Goal: Book appointment/travel/reservation

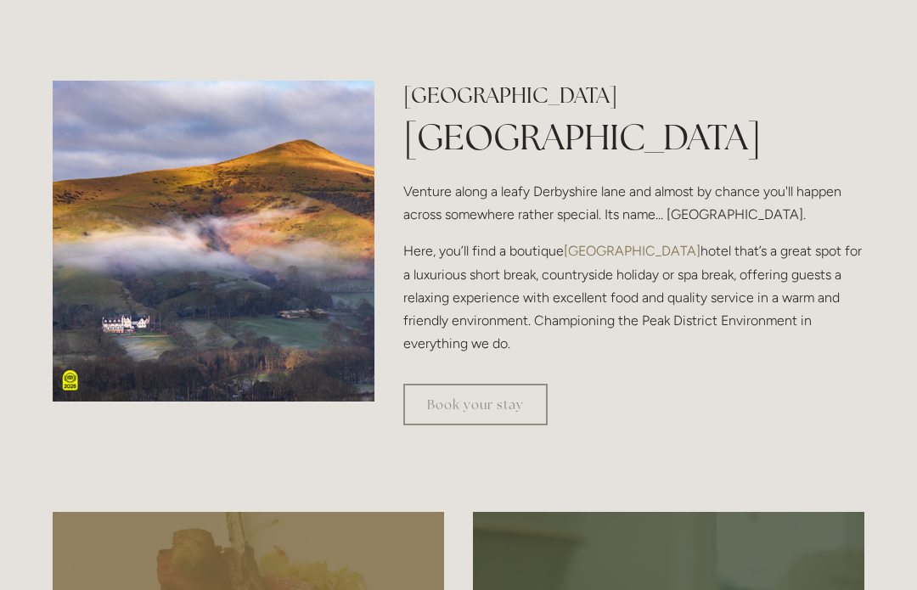
scroll to position [493, 0]
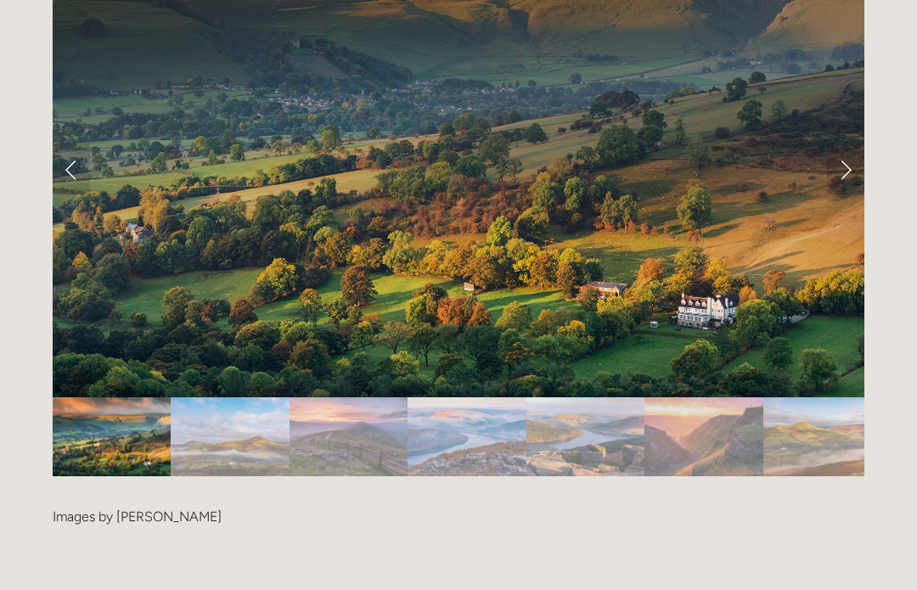
scroll to position [3470, 0]
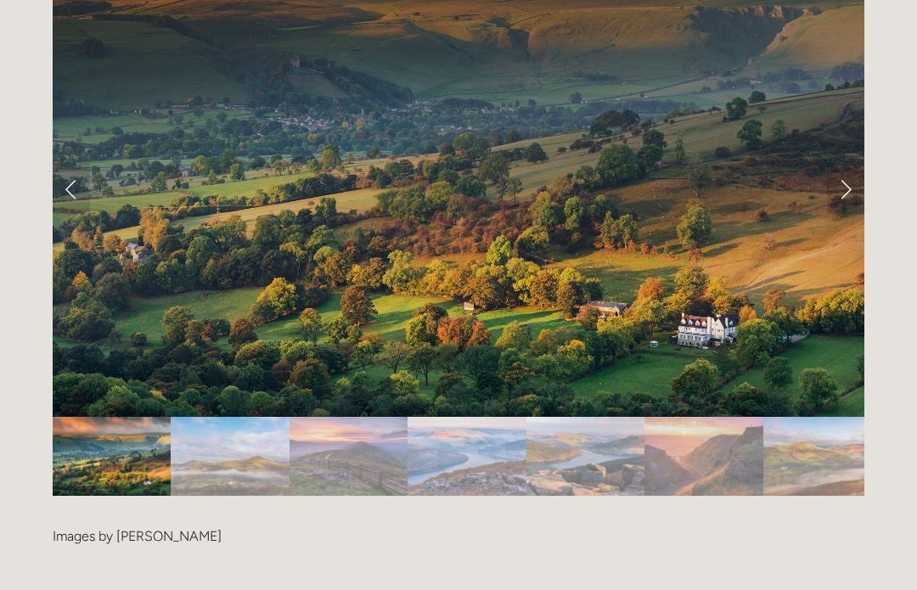
click at [852, 163] on link "Next Slide" at bounding box center [845, 188] width 37 height 51
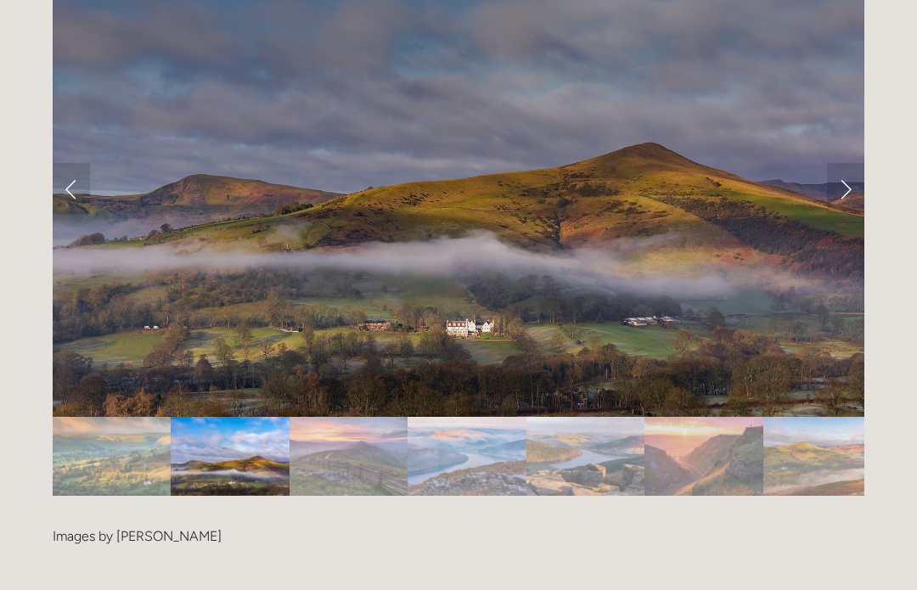
click at [850, 163] on link "Next Slide" at bounding box center [845, 188] width 37 height 51
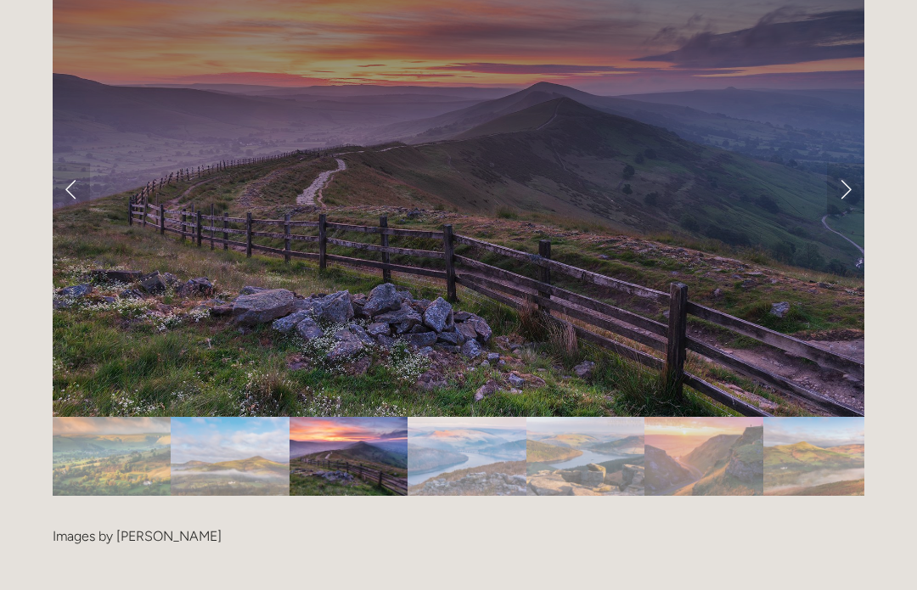
click at [857, 163] on link "Next Slide" at bounding box center [845, 188] width 37 height 51
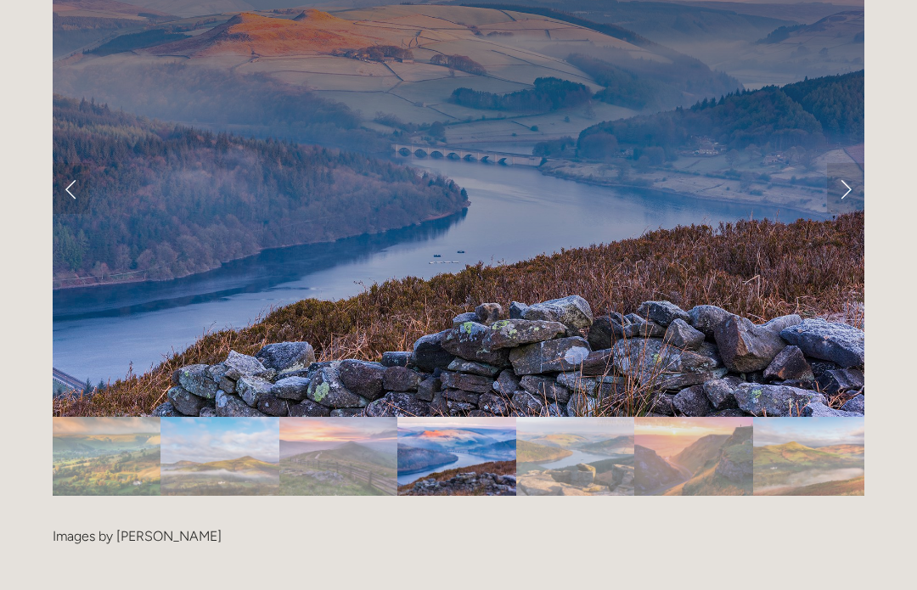
click at [862, 163] on link "Next Slide" at bounding box center [845, 188] width 37 height 51
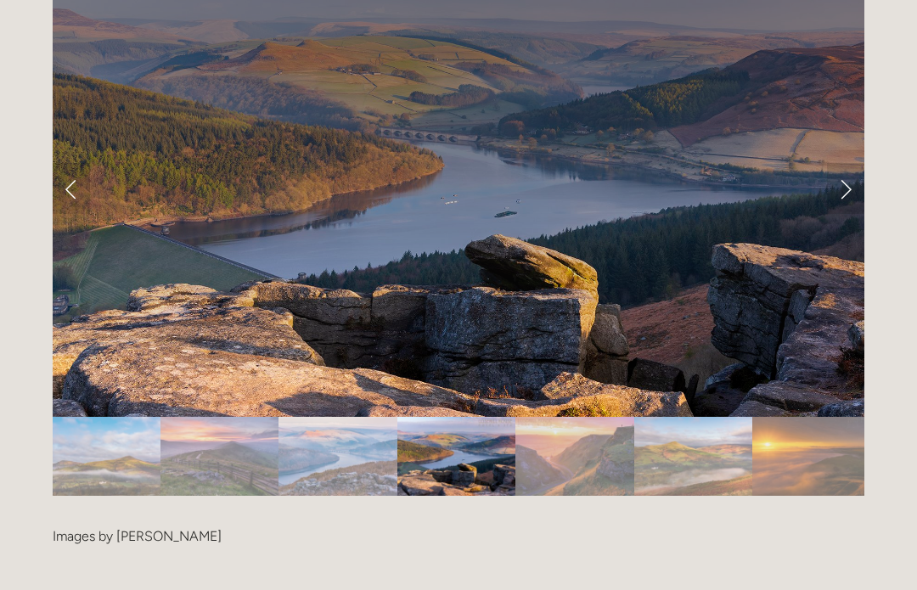
click at [853, 163] on link "Next Slide" at bounding box center [845, 188] width 37 height 51
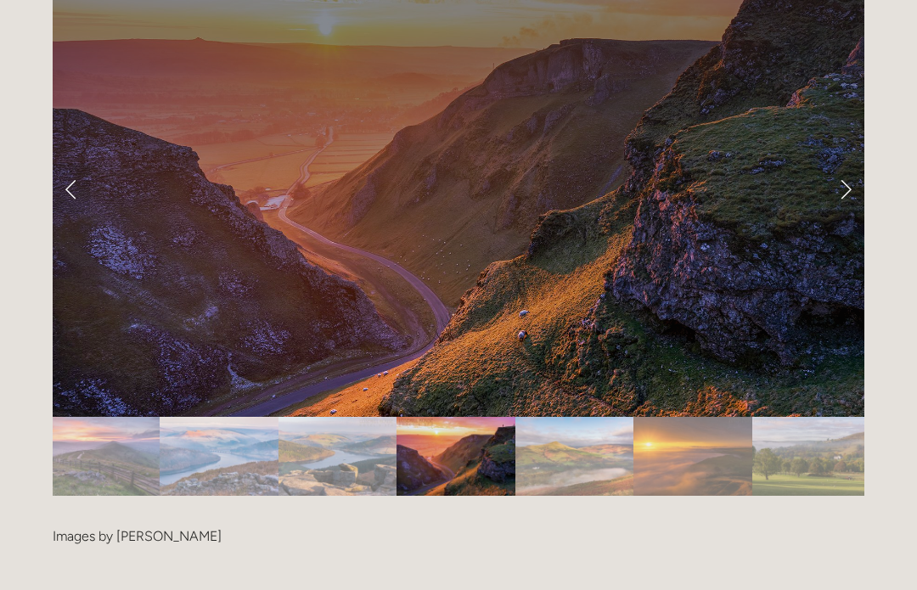
click at [849, 163] on link "Next Slide" at bounding box center [845, 188] width 37 height 51
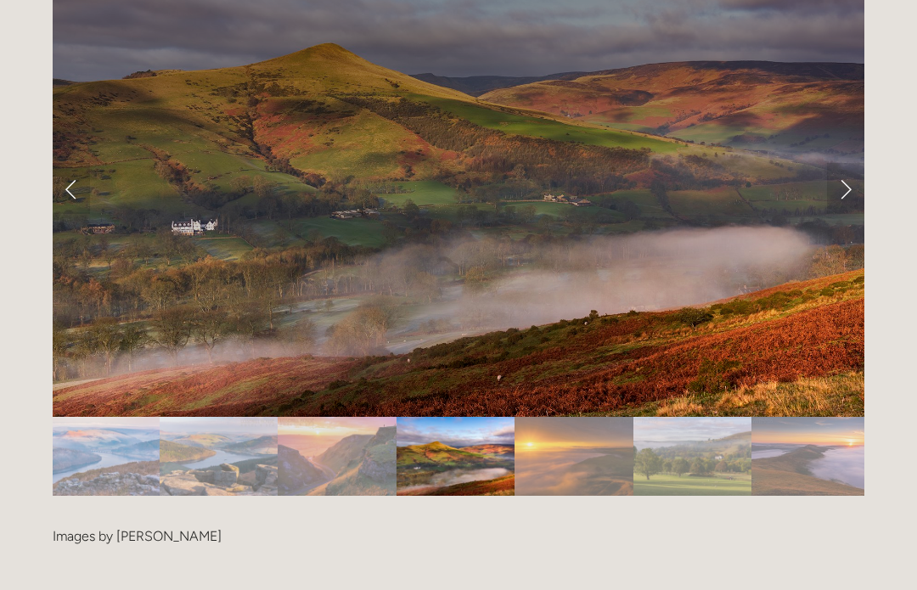
click at [856, 163] on link "Next Slide" at bounding box center [845, 188] width 37 height 51
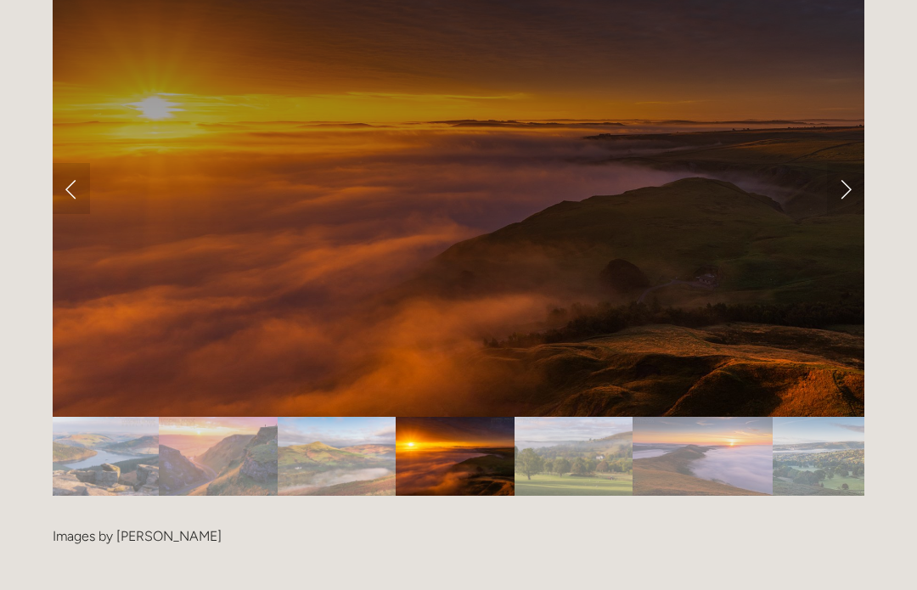
click at [853, 163] on link "Next Slide" at bounding box center [845, 188] width 37 height 51
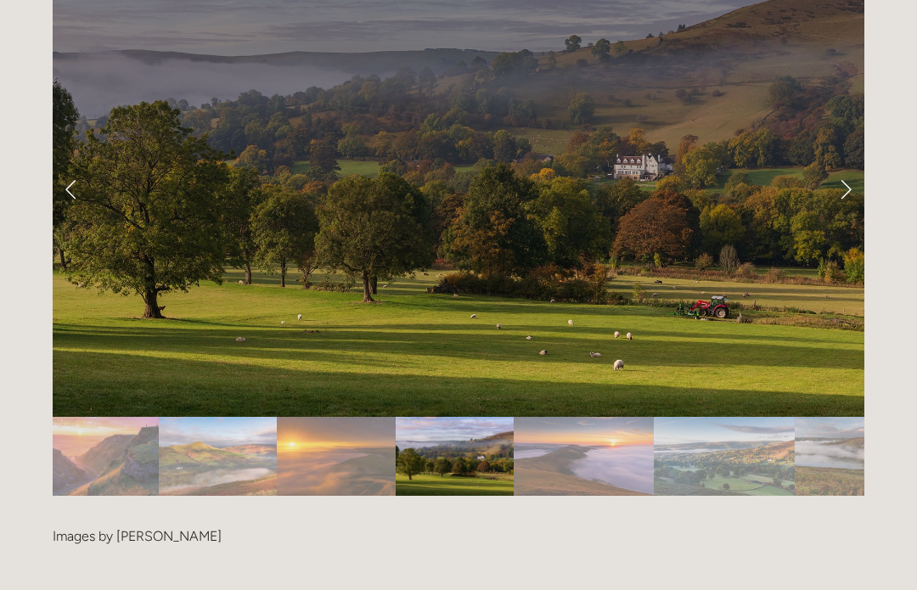
click at [862, 163] on link "Next Slide" at bounding box center [845, 188] width 37 height 51
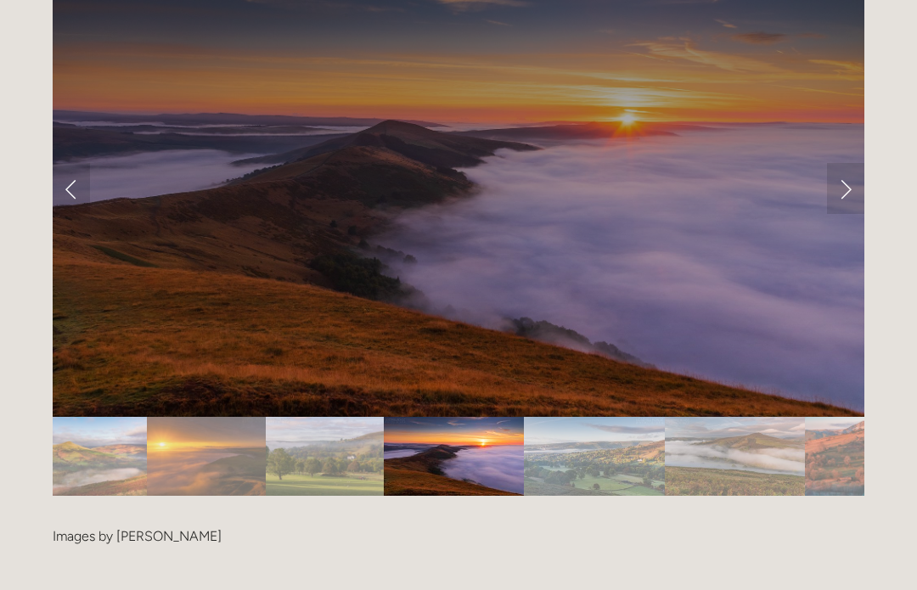
click at [853, 163] on link "Next Slide" at bounding box center [845, 188] width 37 height 51
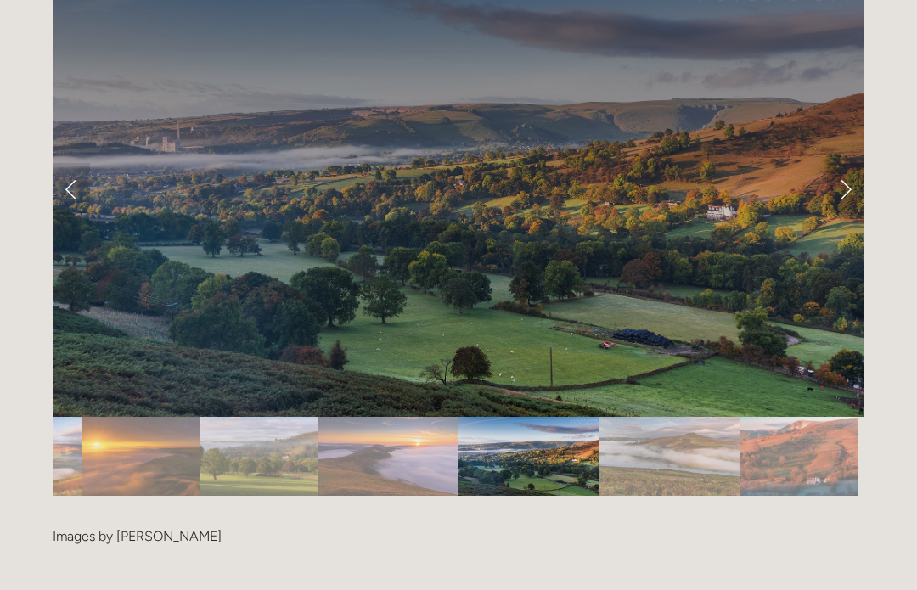
click at [851, 163] on link "Next Slide" at bounding box center [845, 188] width 37 height 51
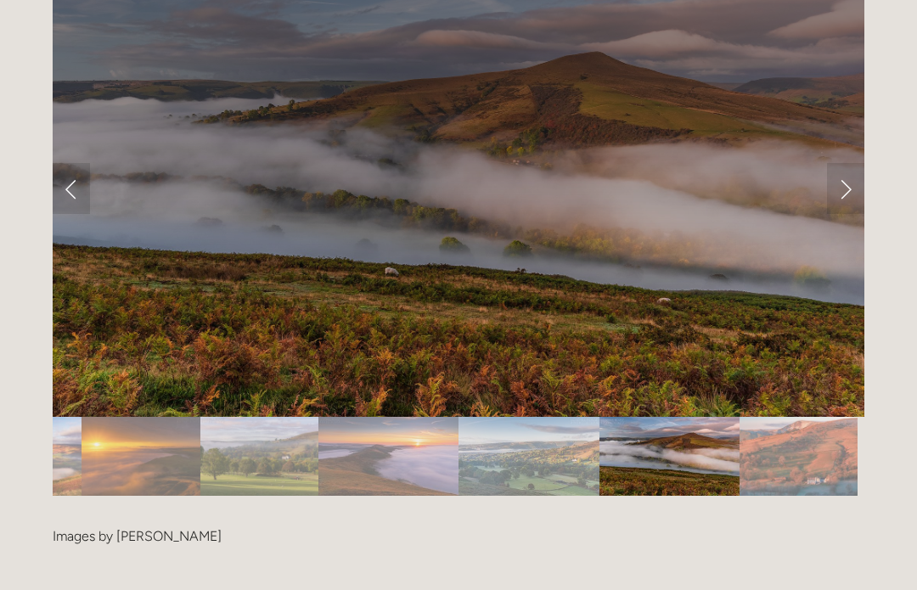
click at [851, 163] on link "Next Slide" at bounding box center [845, 188] width 37 height 51
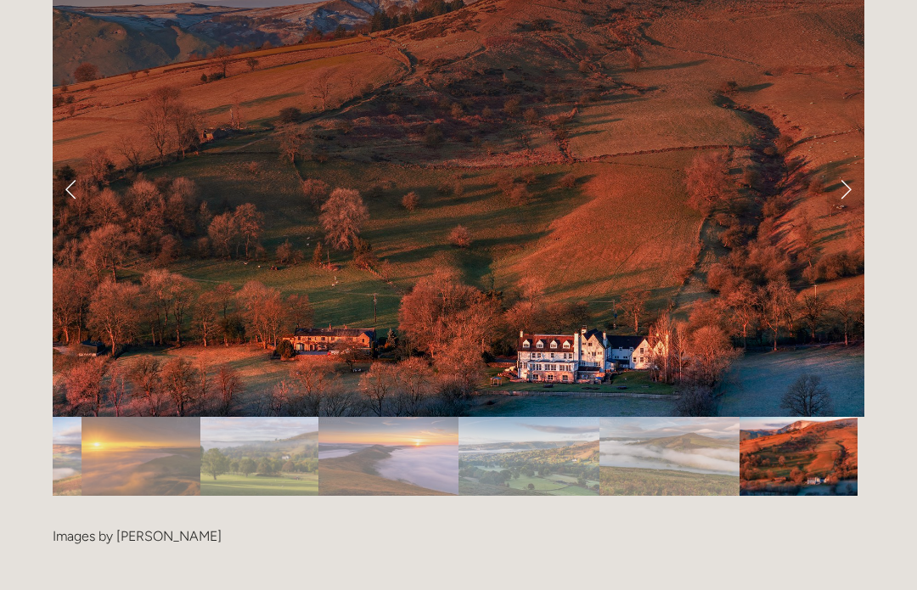
click at [856, 163] on link "Next Slide" at bounding box center [845, 188] width 37 height 51
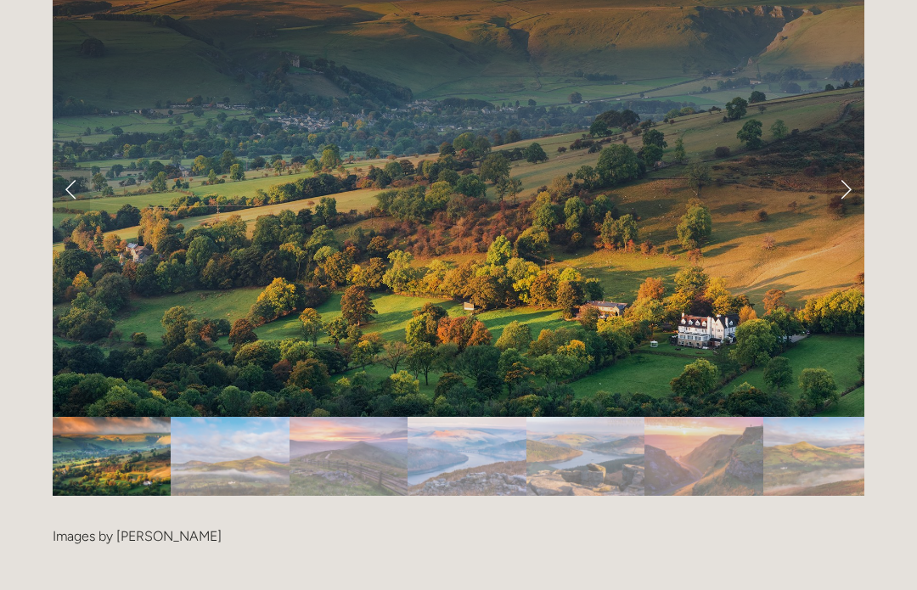
click at [855, 163] on link "Next Slide" at bounding box center [845, 188] width 37 height 51
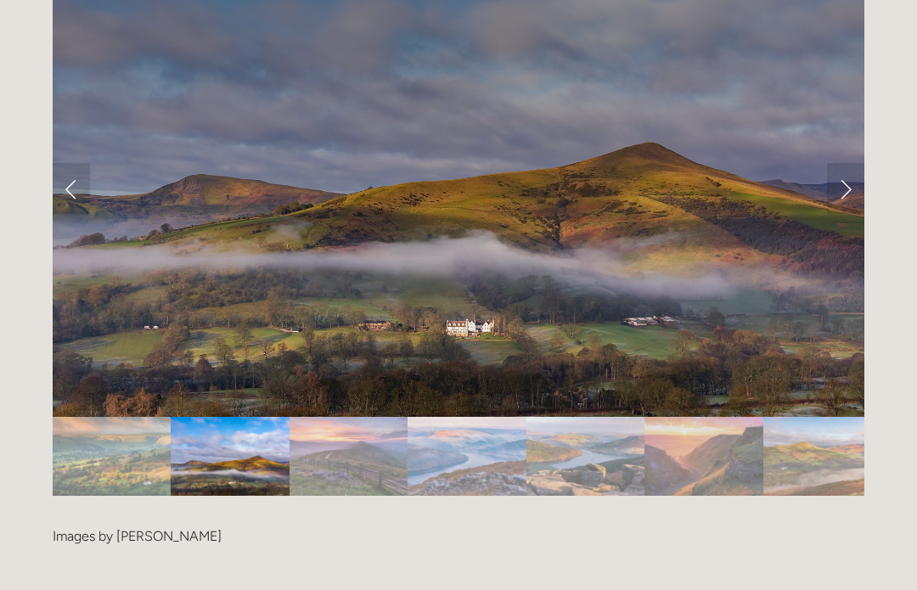
click at [856, 163] on link "Next Slide" at bounding box center [845, 188] width 37 height 51
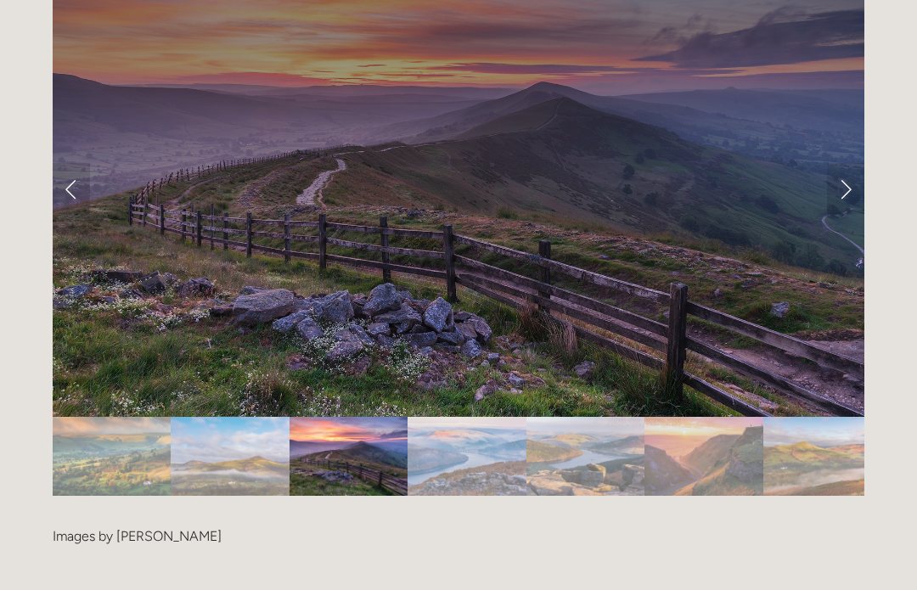
click at [855, 163] on link "Next Slide" at bounding box center [845, 188] width 37 height 51
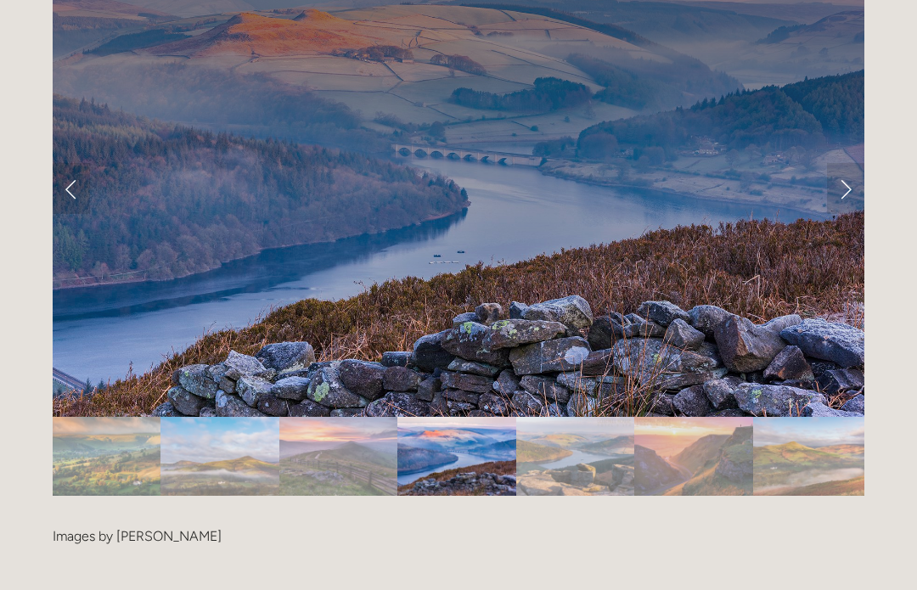
click at [853, 163] on link "Next Slide" at bounding box center [845, 188] width 37 height 51
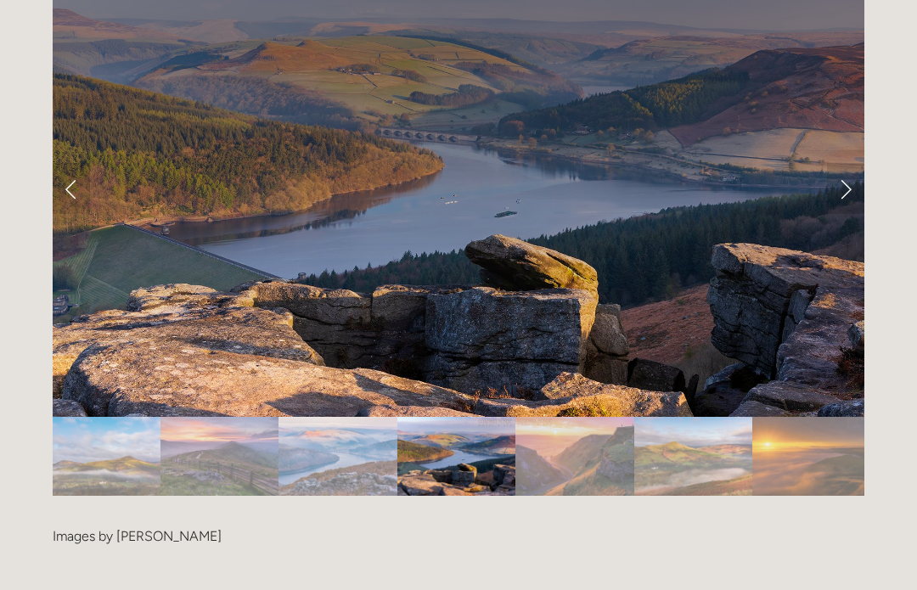
click at [856, 163] on link "Next Slide" at bounding box center [845, 188] width 37 height 51
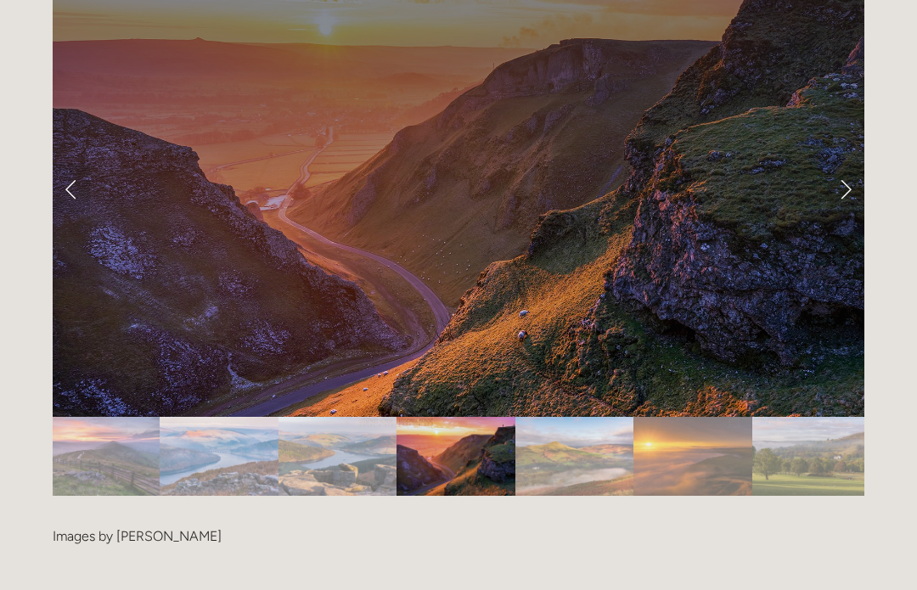
click at [855, 163] on link "Next Slide" at bounding box center [845, 188] width 37 height 51
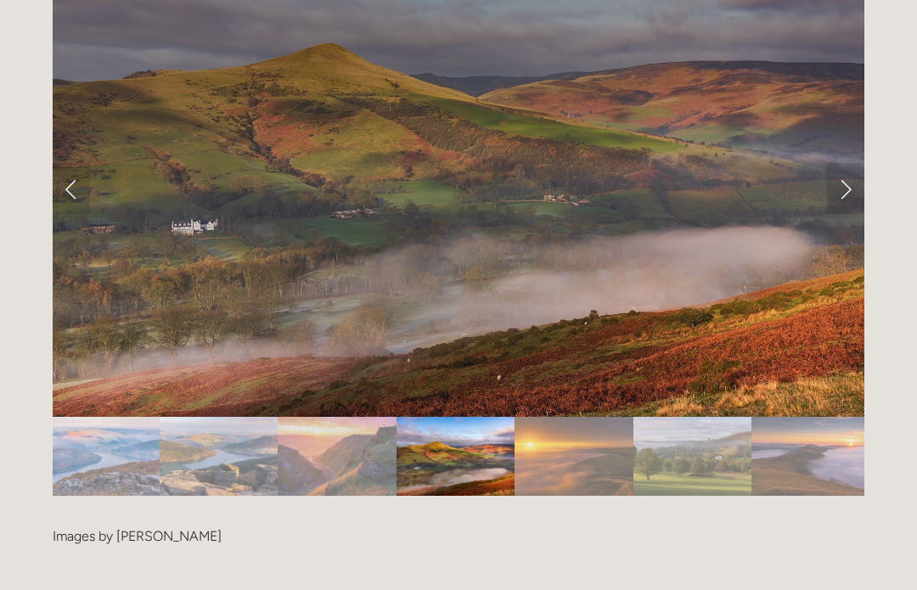
click at [856, 163] on link "Next Slide" at bounding box center [845, 188] width 37 height 51
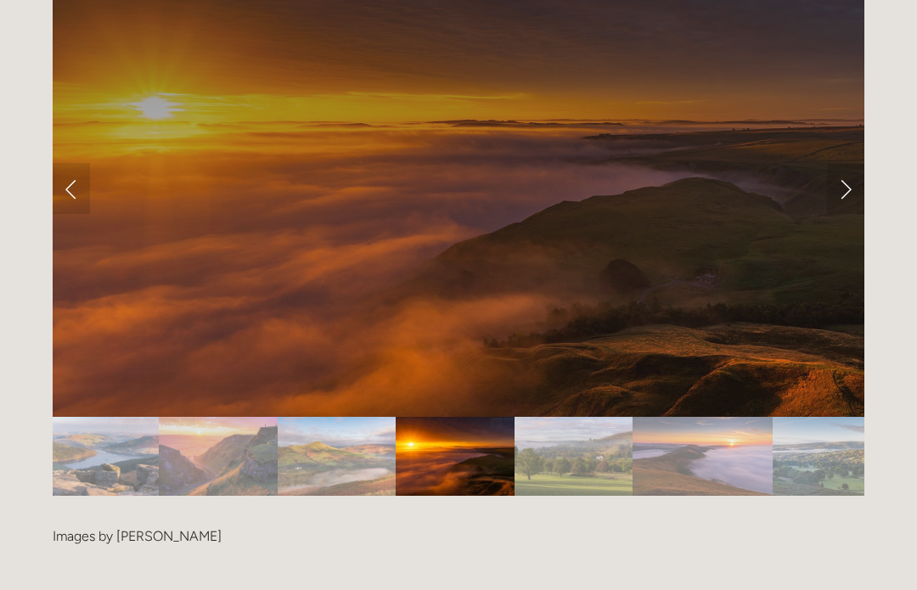
click at [850, 163] on link "Next Slide" at bounding box center [845, 188] width 37 height 51
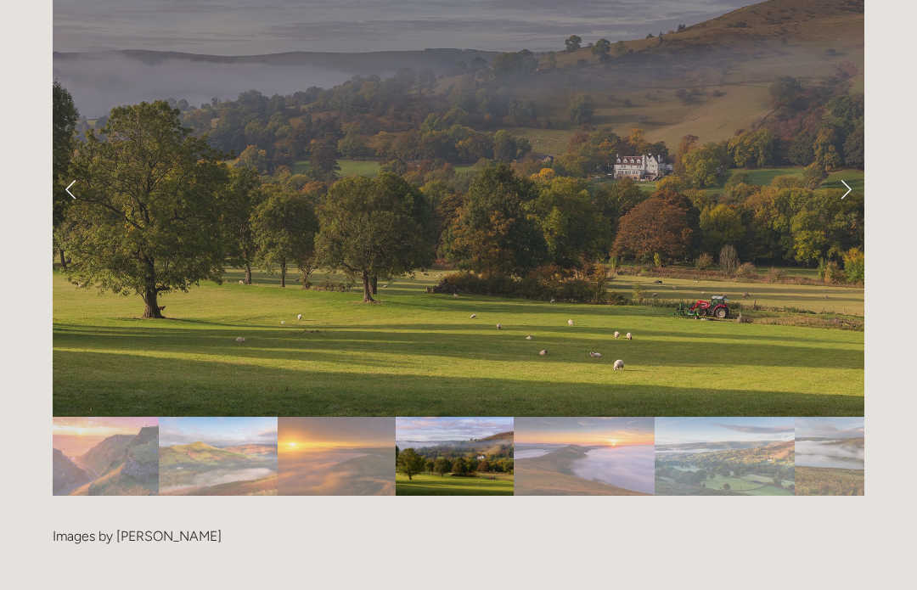
click at [848, 163] on link "Next Slide" at bounding box center [845, 188] width 37 height 51
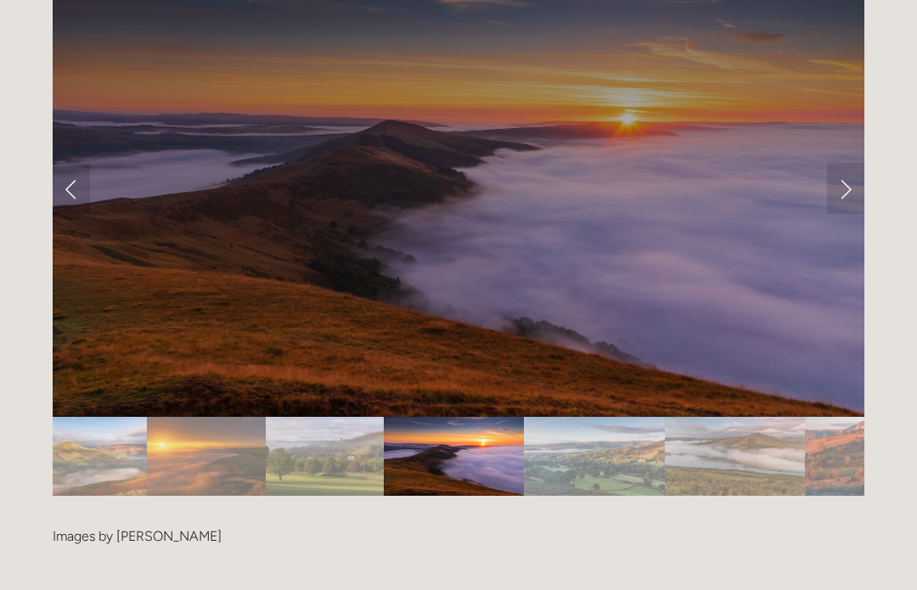
click at [859, 163] on link "Next Slide" at bounding box center [845, 188] width 37 height 51
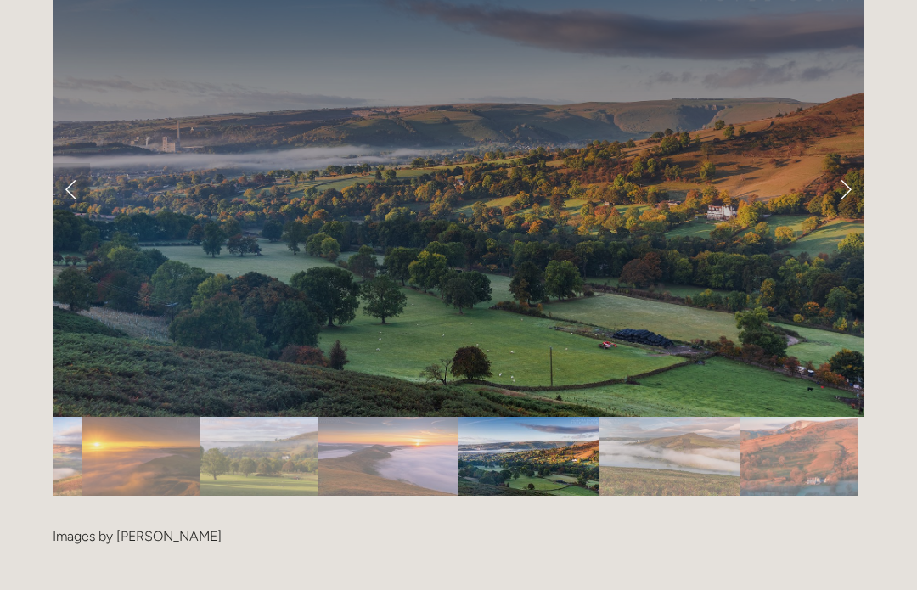
click at [850, 163] on link "Next Slide" at bounding box center [845, 188] width 37 height 51
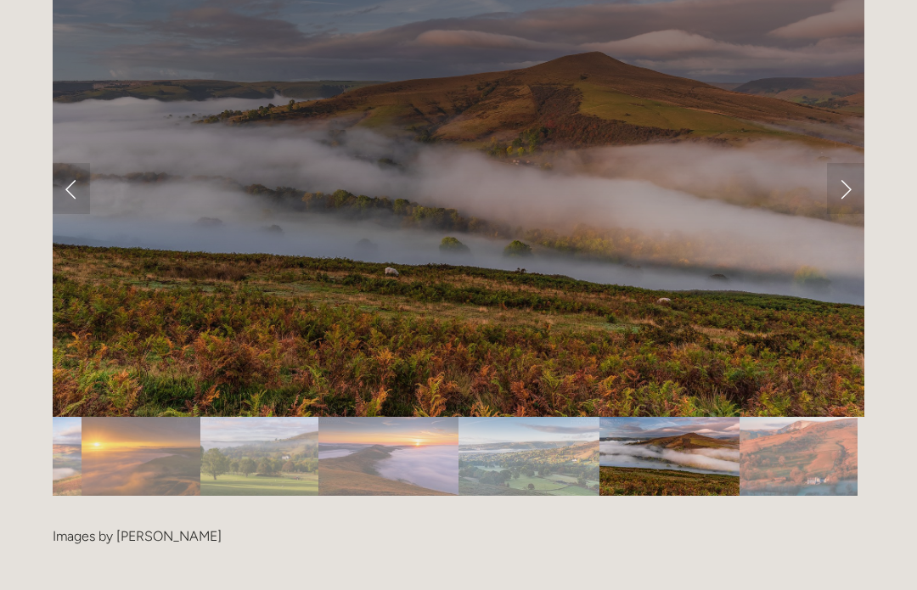
click at [853, 163] on link "Next Slide" at bounding box center [845, 188] width 37 height 51
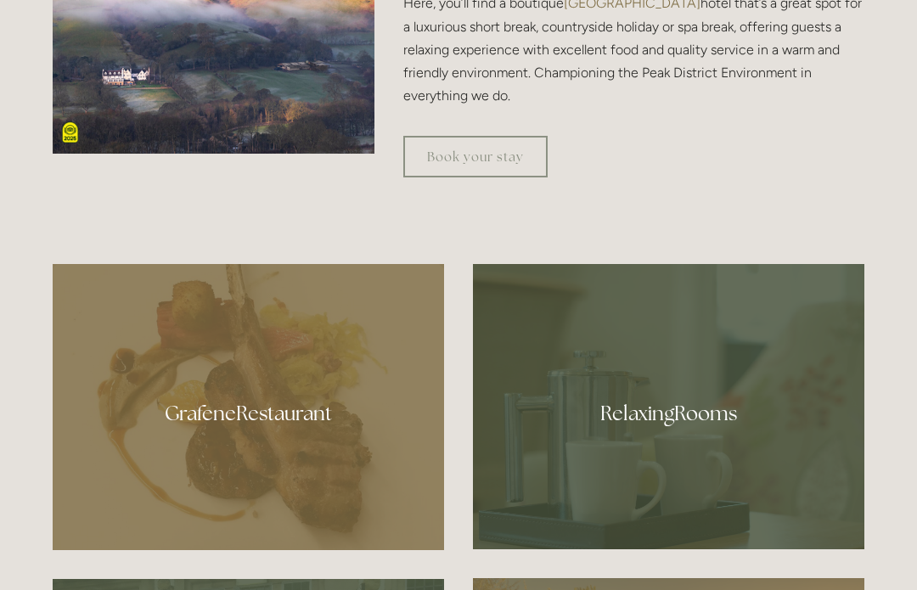
scroll to position [807, 0]
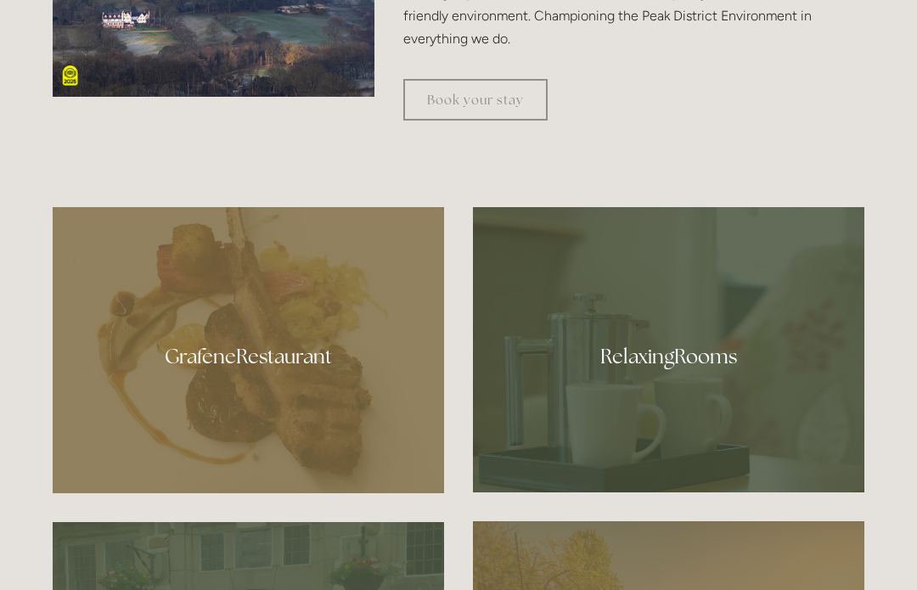
click at [723, 427] on div at bounding box center [668, 349] width 391 height 285
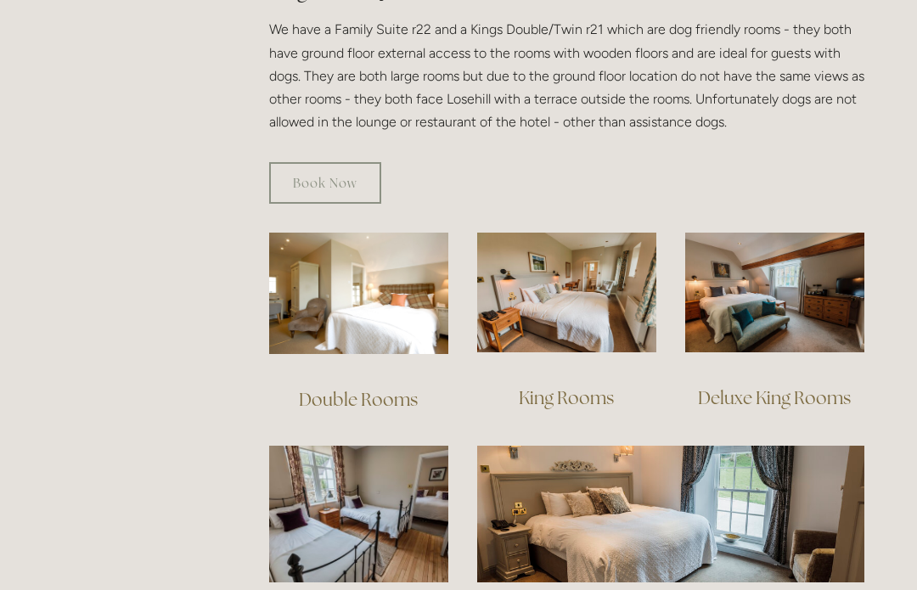
scroll to position [1030, 0]
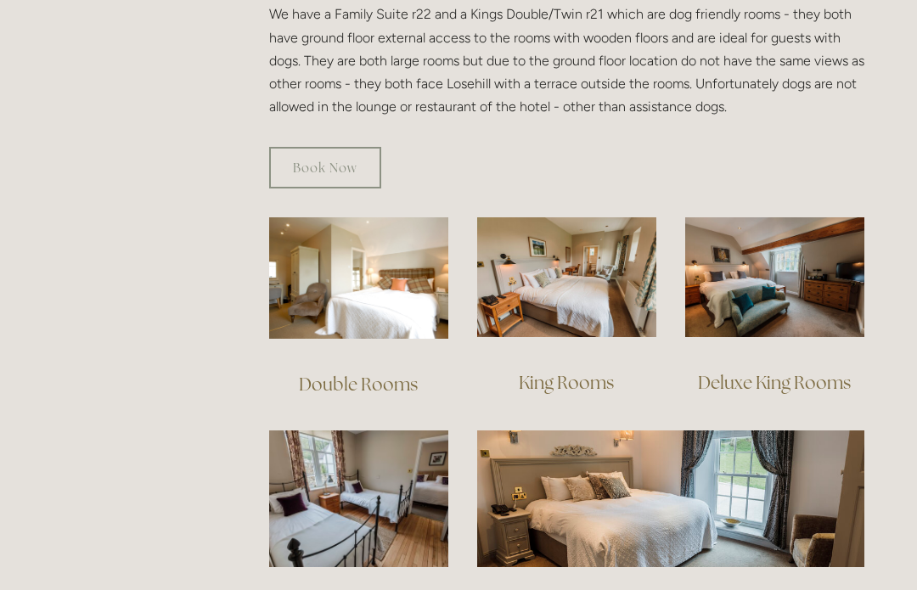
click at [394, 302] on img at bounding box center [358, 277] width 179 height 121
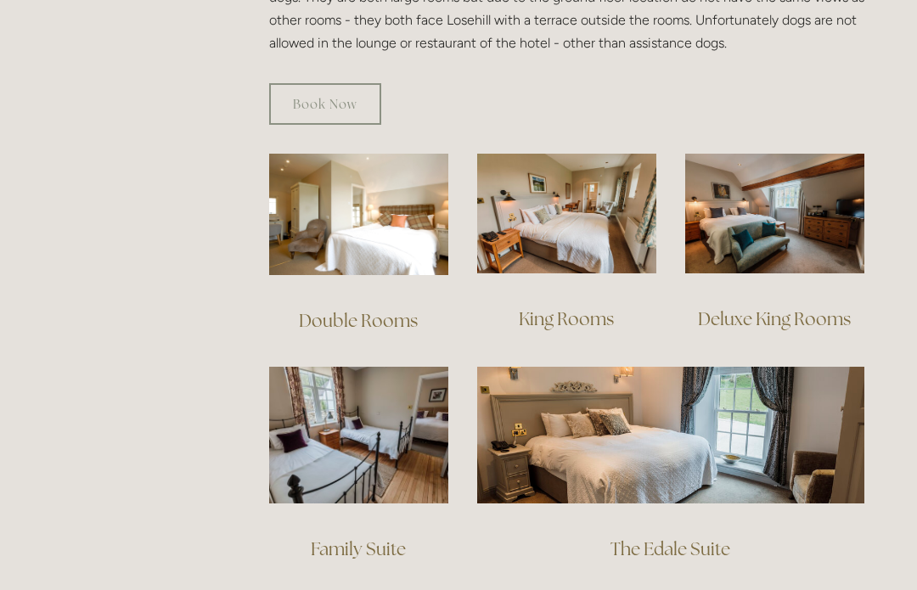
click at [609, 288] on div "King Rooms" at bounding box center [567, 319] width 208 height 63
click at [596, 227] on img at bounding box center [566, 214] width 179 height 120
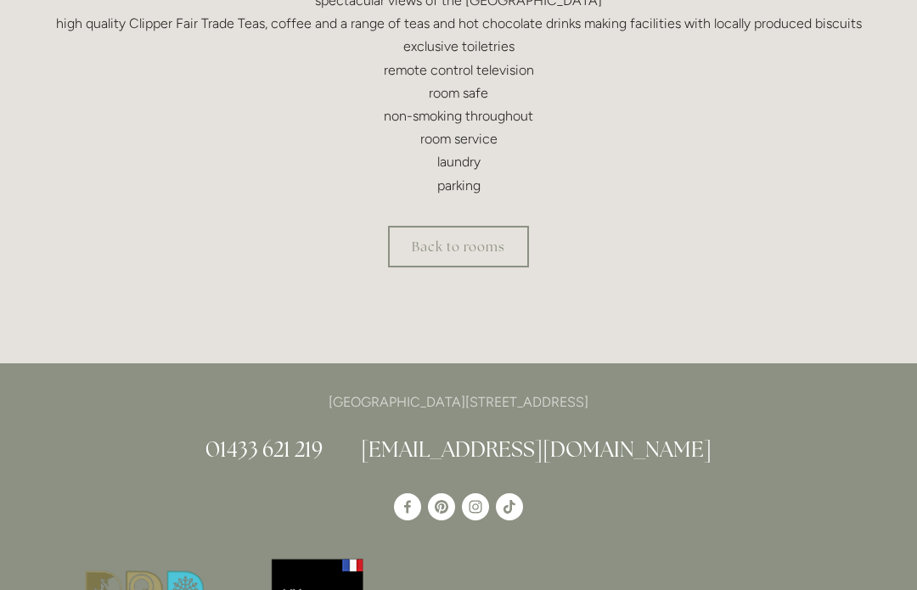
scroll to position [699, 0]
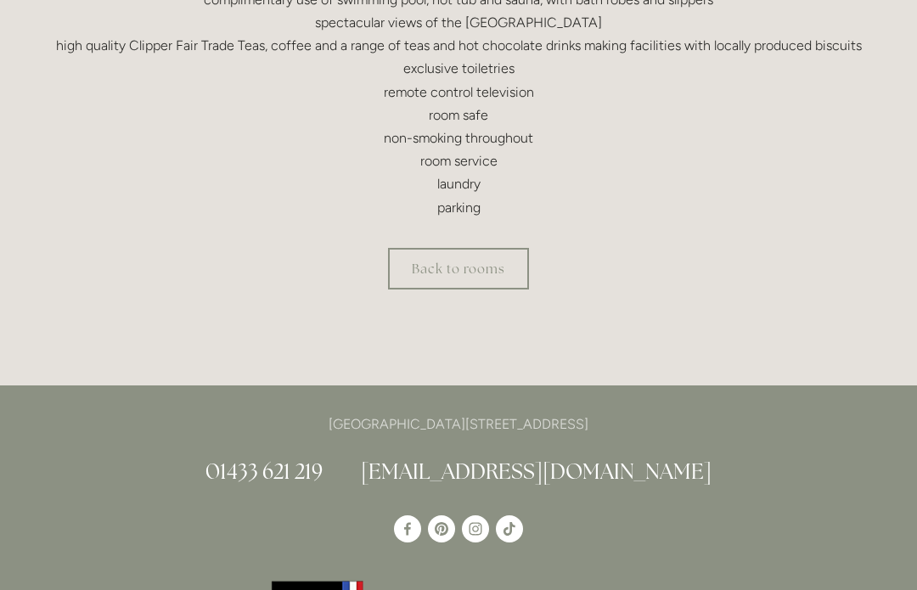
click at [498, 267] on link "Back to rooms" at bounding box center [458, 269] width 141 height 42
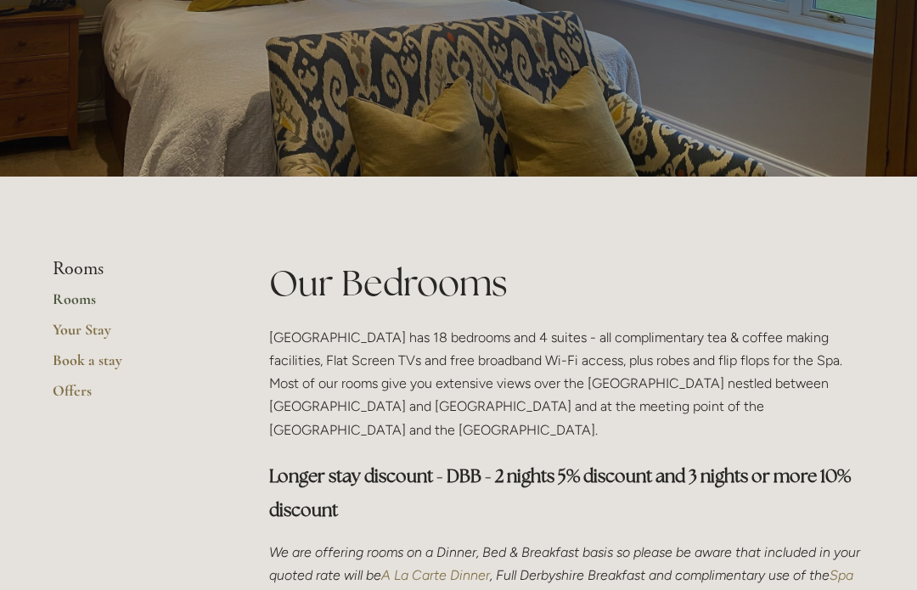
scroll to position [193, 0]
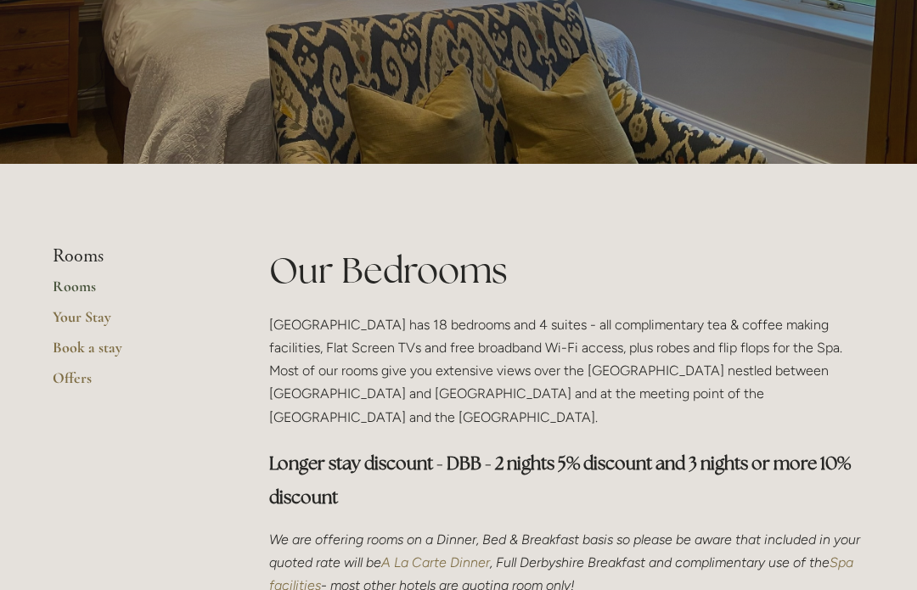
click at [131, 343] on link "Book a stay" at bounding box center [134, 353] width 162 height 31
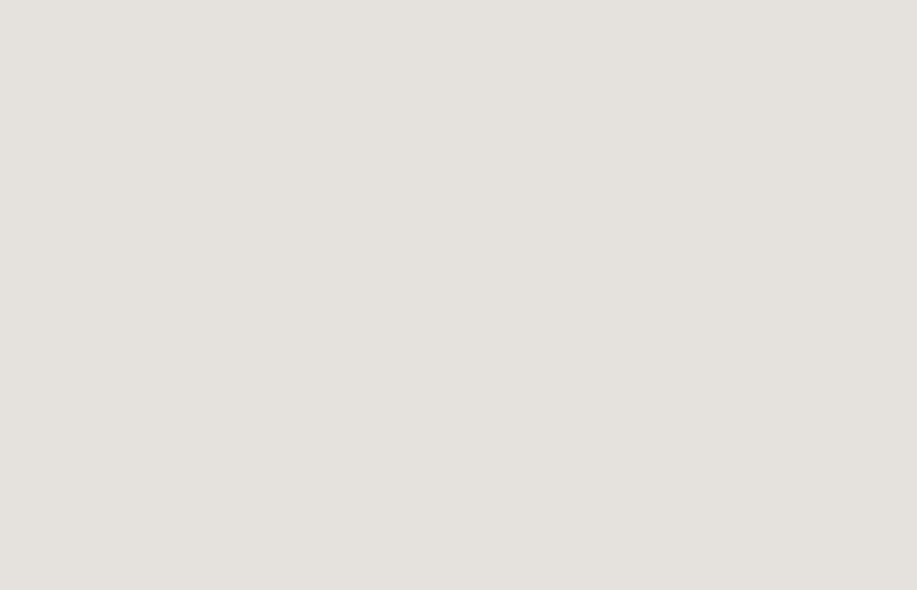
scroll to position [735, 0]
